Goal: Information Seeking & Learning: Learn about a topic

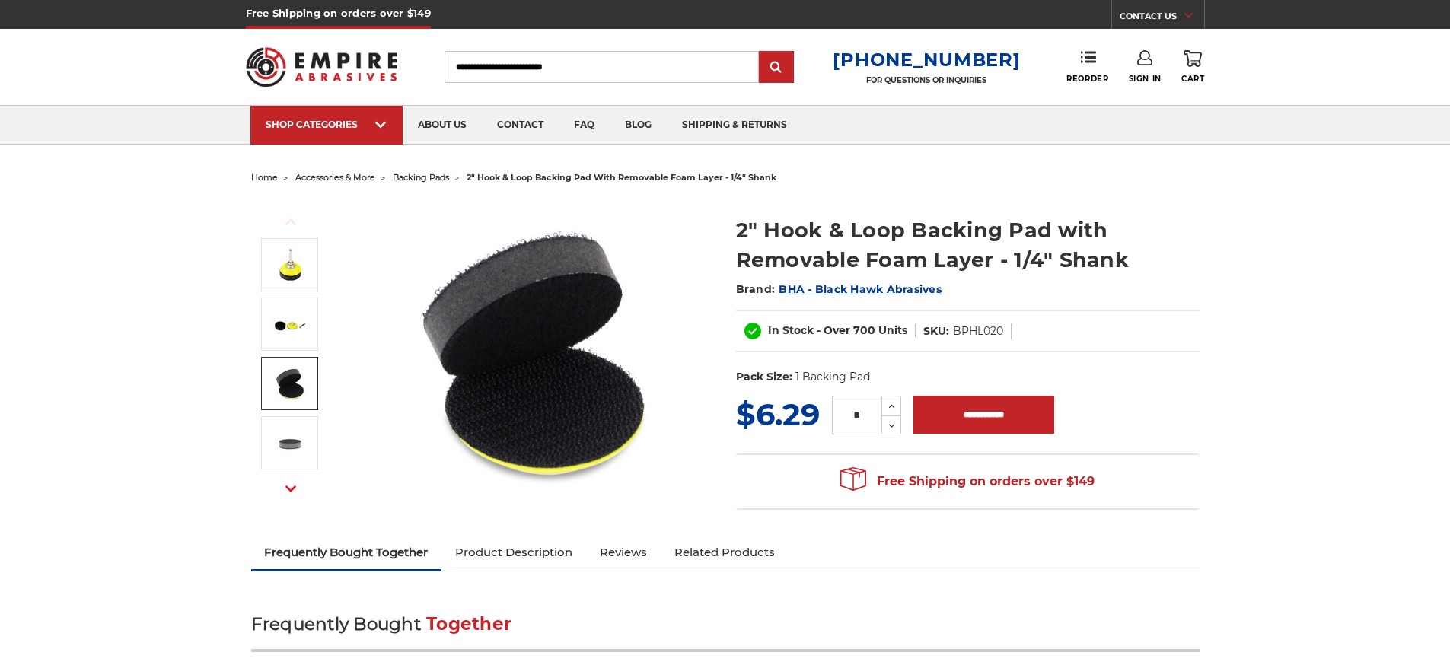
click at [292, 384] on img at bounding box center [290, 384] width 38 height 38
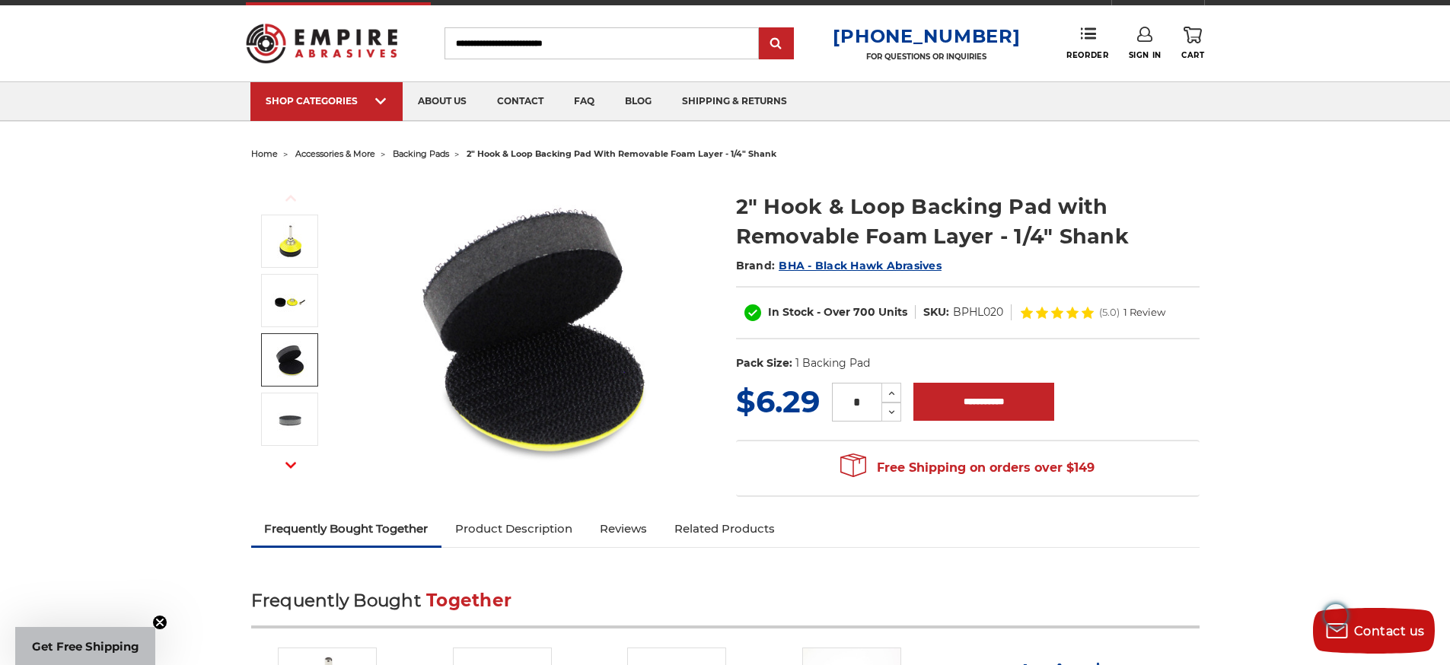
scroll to position [24, 0]
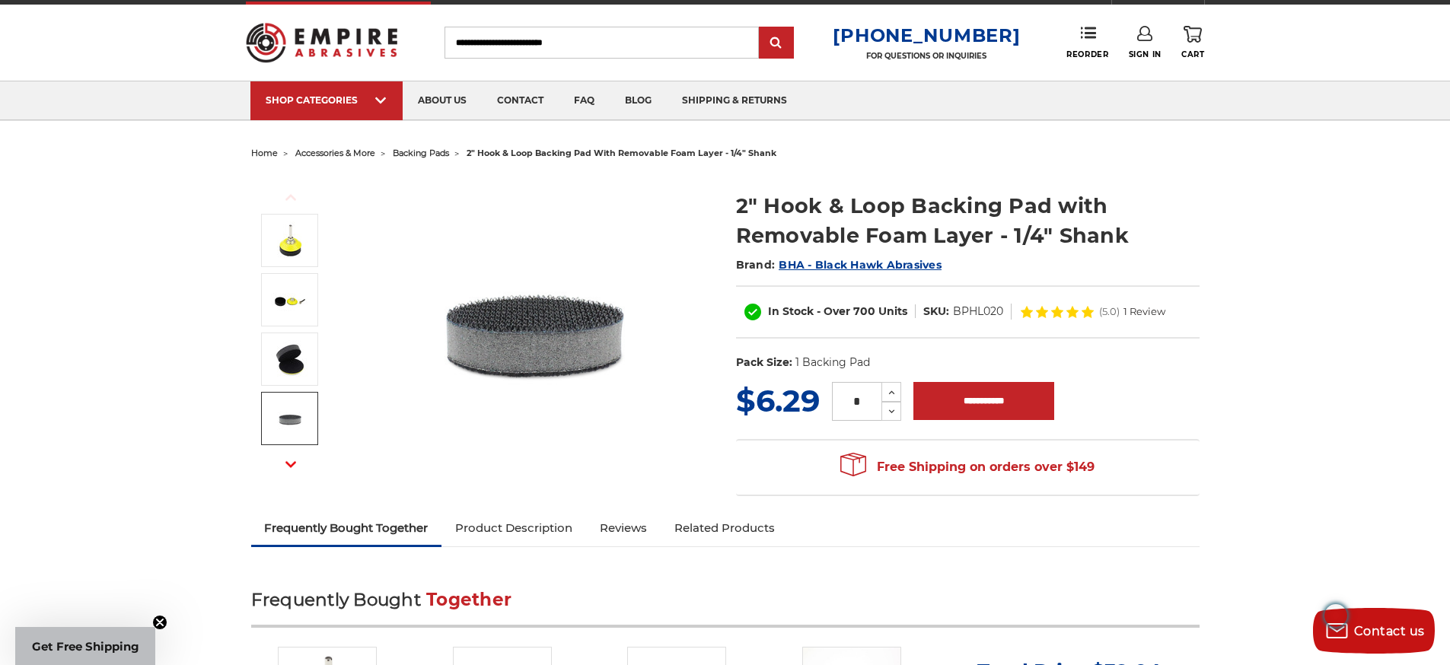
click at [290, 461] on icon "button" at bounding box center [290, 464] width 11 height 11
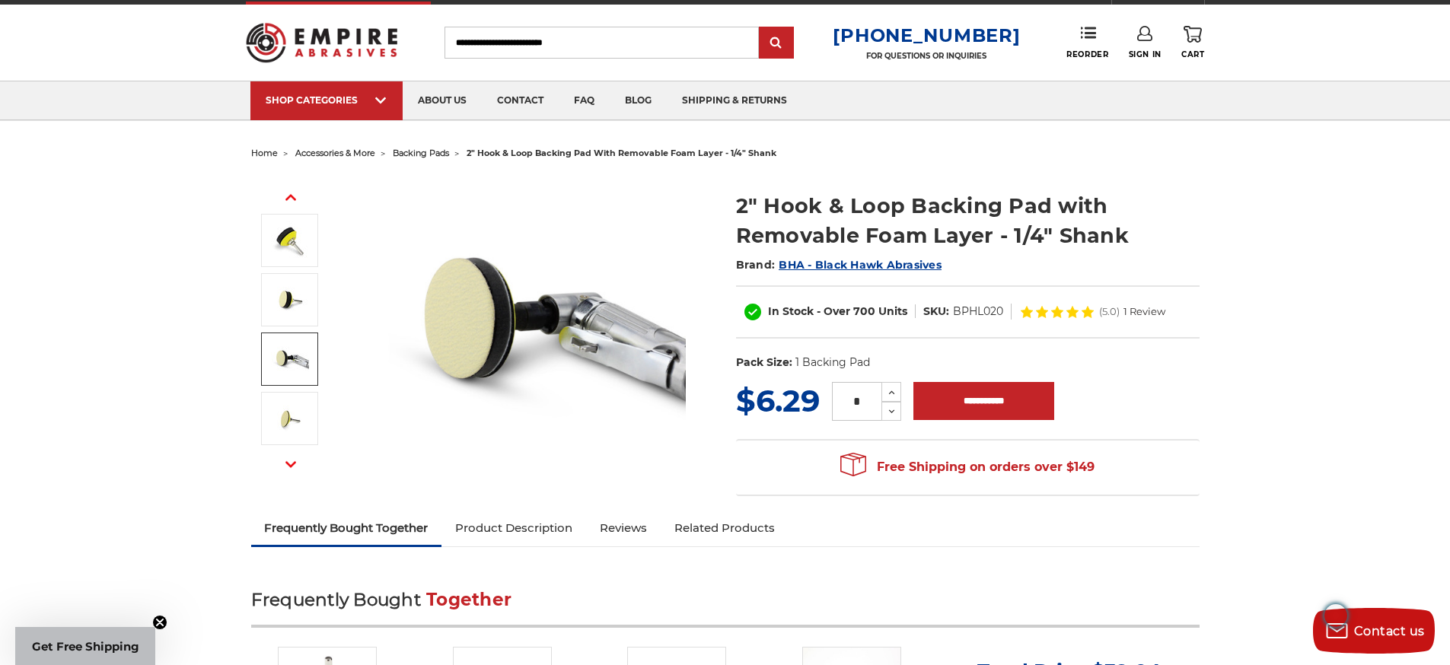
click at [285, 368] on img at bounding box center [290, 359] width 38 height 38
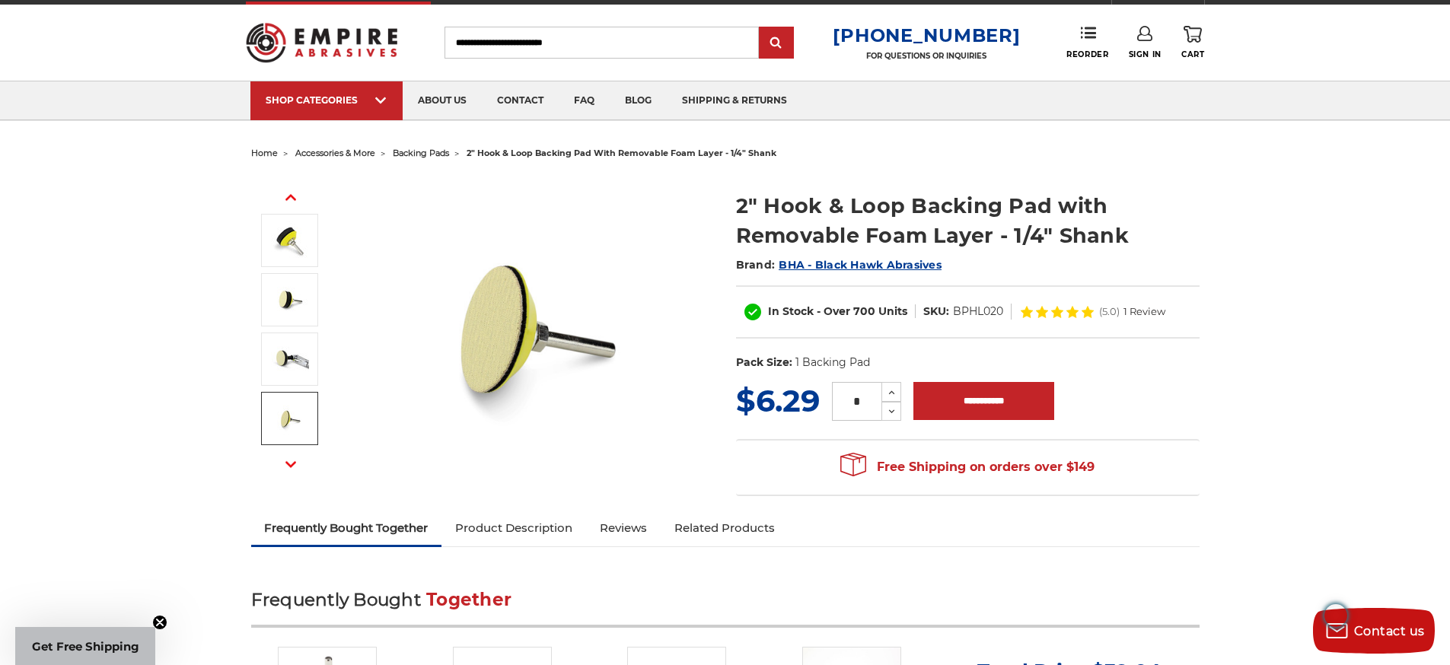
click at [295, 464] on icon "button" at bounding box center [290, 464] width 11 height 11
